Goal: Task Accomplishment & Management: Manage account settings

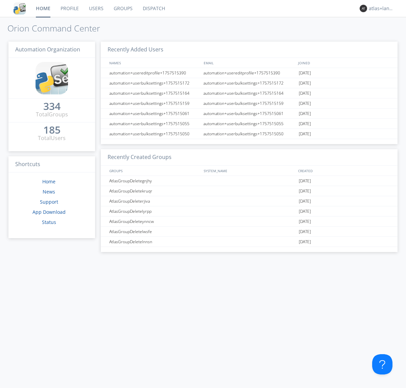
click at [69, 8] on link "Profile" at bounding box center [69, 8] width 28 height 17
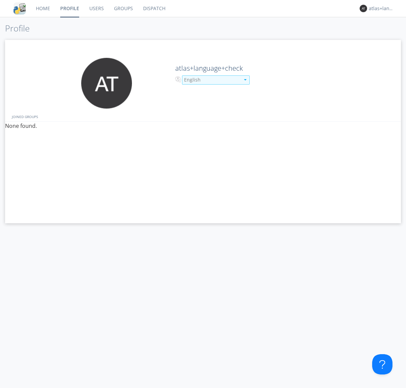
click at [211, 80] on div "English" at bounding box center [212, 79] width 56 height 7
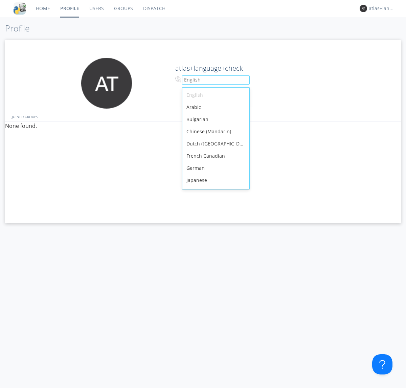
click at [214, 150] on div "French Canadian" at bounding box center [215, 156] width 67 height 12
click at [96, 8] on link "Users" at bounding box center [96, 8] width 25 height 17
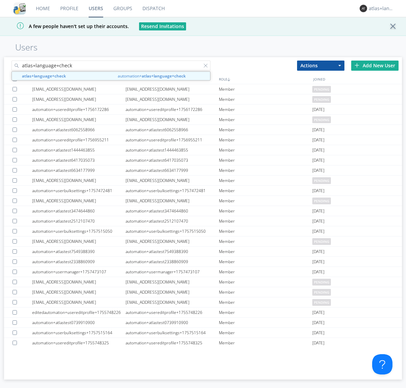
type input "atlas+language+check"
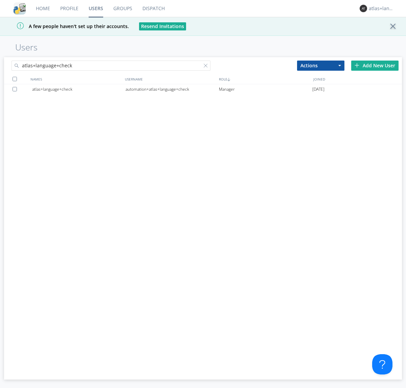
click at [172, 89] on div "automation+atlas+language+check" at bounding box center [172, 89] width 93 height 10
click at [69, 8] on link "Profile" at bounding box center [69, 8] width 28 height 17
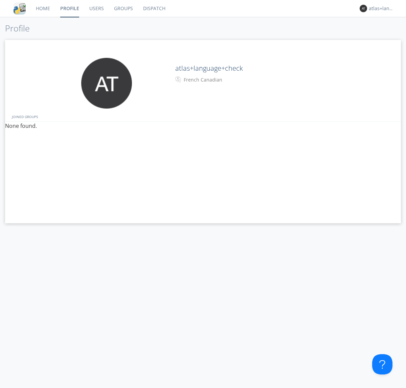
click at [211, 80] on div "French Canadian" at bounding box center [212, 79] width 56 height 7
click at [96, 8] on link "Users" at bounding box center [96, 8] width 25 height 17
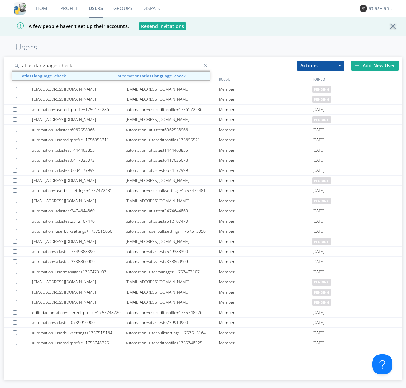
type input "atlas+language+check"
